Goal: Navigation & Orientation: Find specific page/section

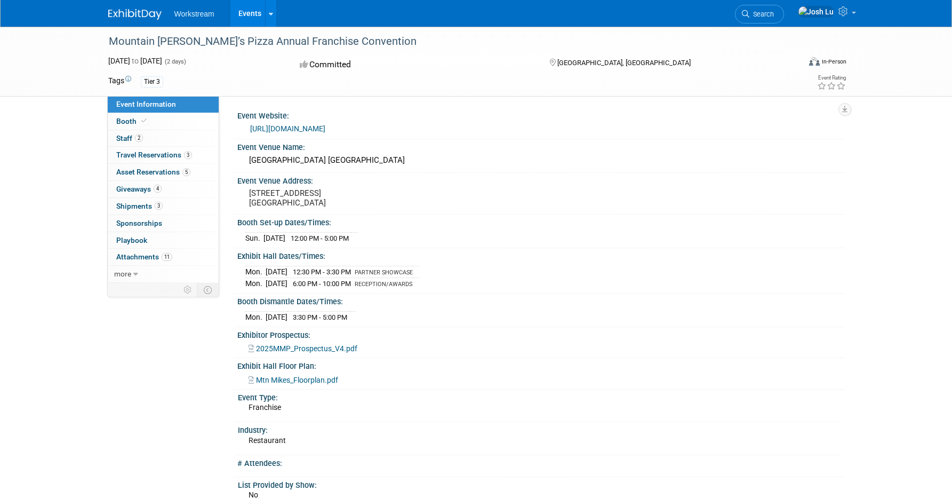
click at [142, 26] on div "Workstream Events Recently Viewed Events: Mountain Mike’s Pizza Annual Franchis…" at bounding box center [476, 13] width 736 height 27
click at [149, 15] on img at bounding box center [134, 14] width 53 height 11
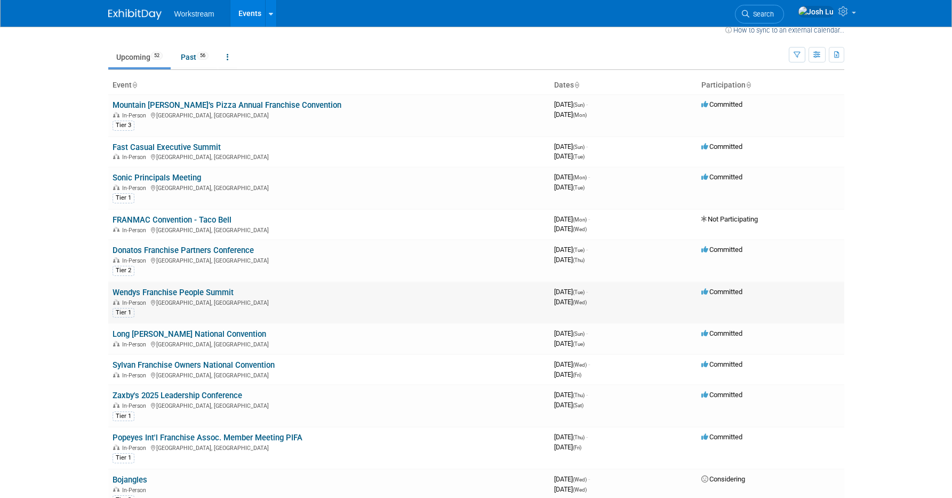
scroll to position [22, 0]
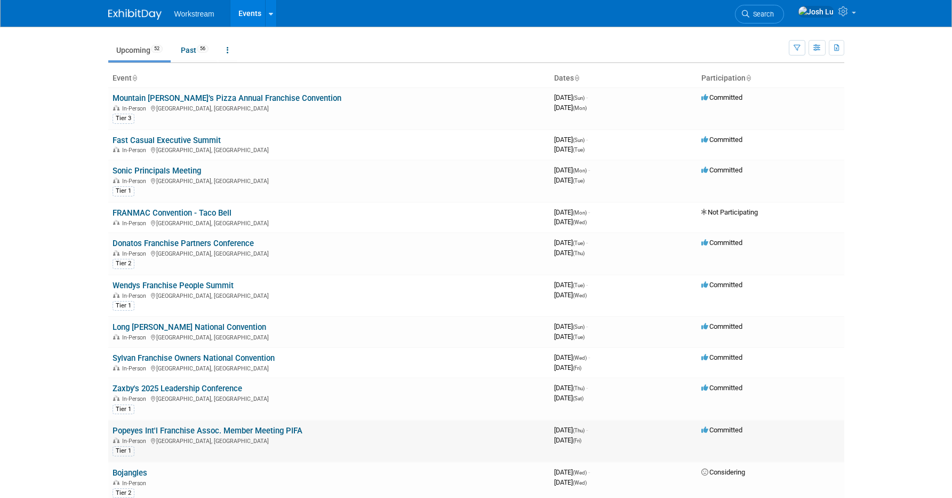
click at [187, 428] on link "Popeyes Int'l Franchise Assoc. Member Meeting PIFA" at bounding box center [208, 431] width 190 height 10
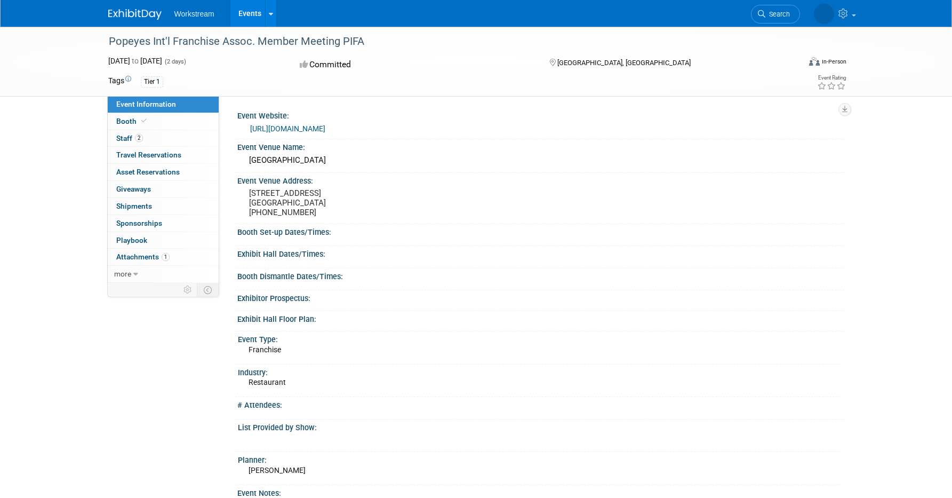
click at [385, 136] on div "https://na.eventscloud.com/website/87993/home/" at bounding box center [540, 128] width 607 height 16
click at [325, 126] on link "https://na.eventscloud.com/website/87993/home/" at bounding box center [287, 128] width 75 height 9
